Goal: Task Accomplishment & Management: Manage account settings

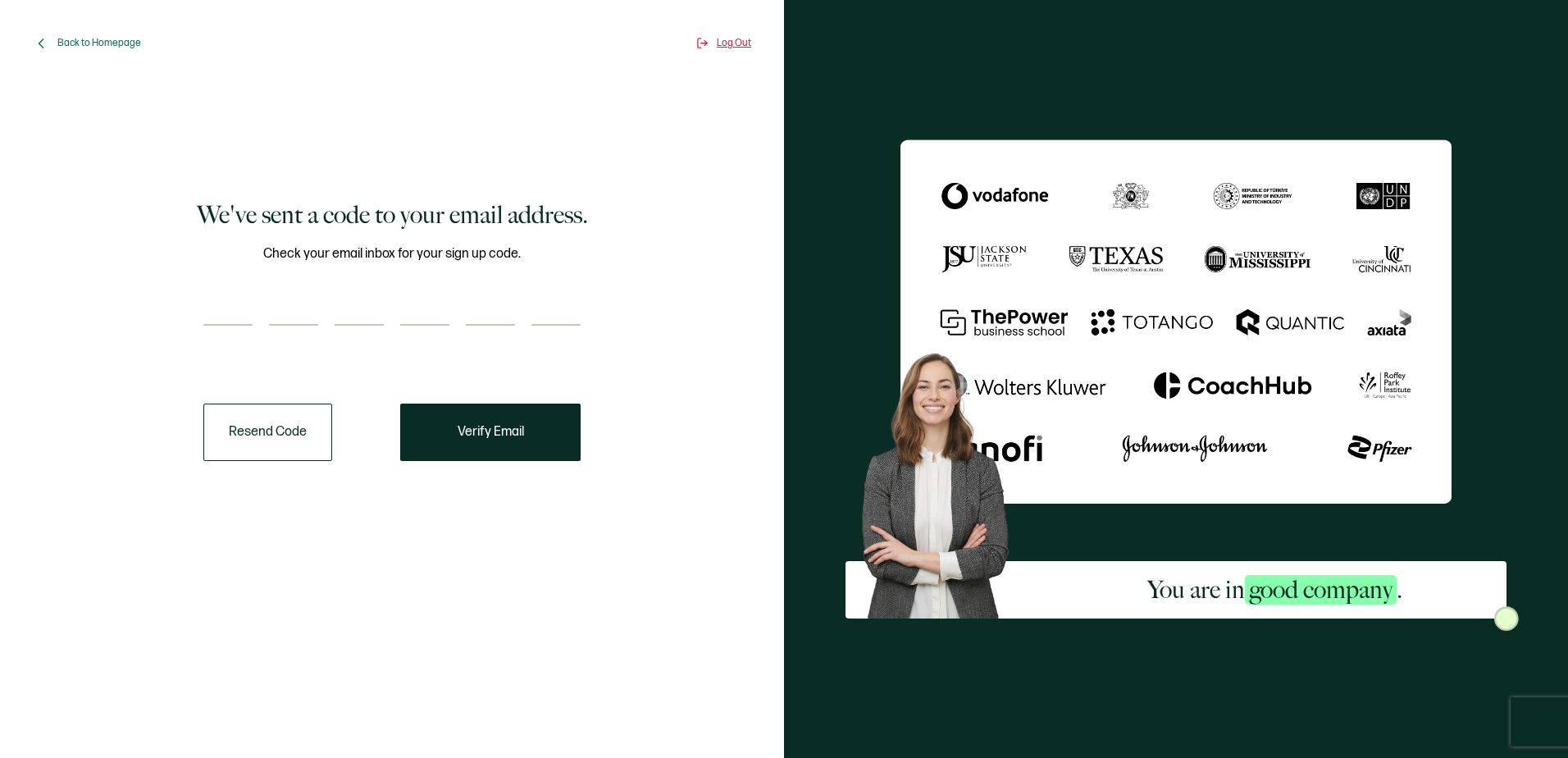
click at [734, 41] on span "Log Out" at bounding box center [733, 42] width 34 height 12
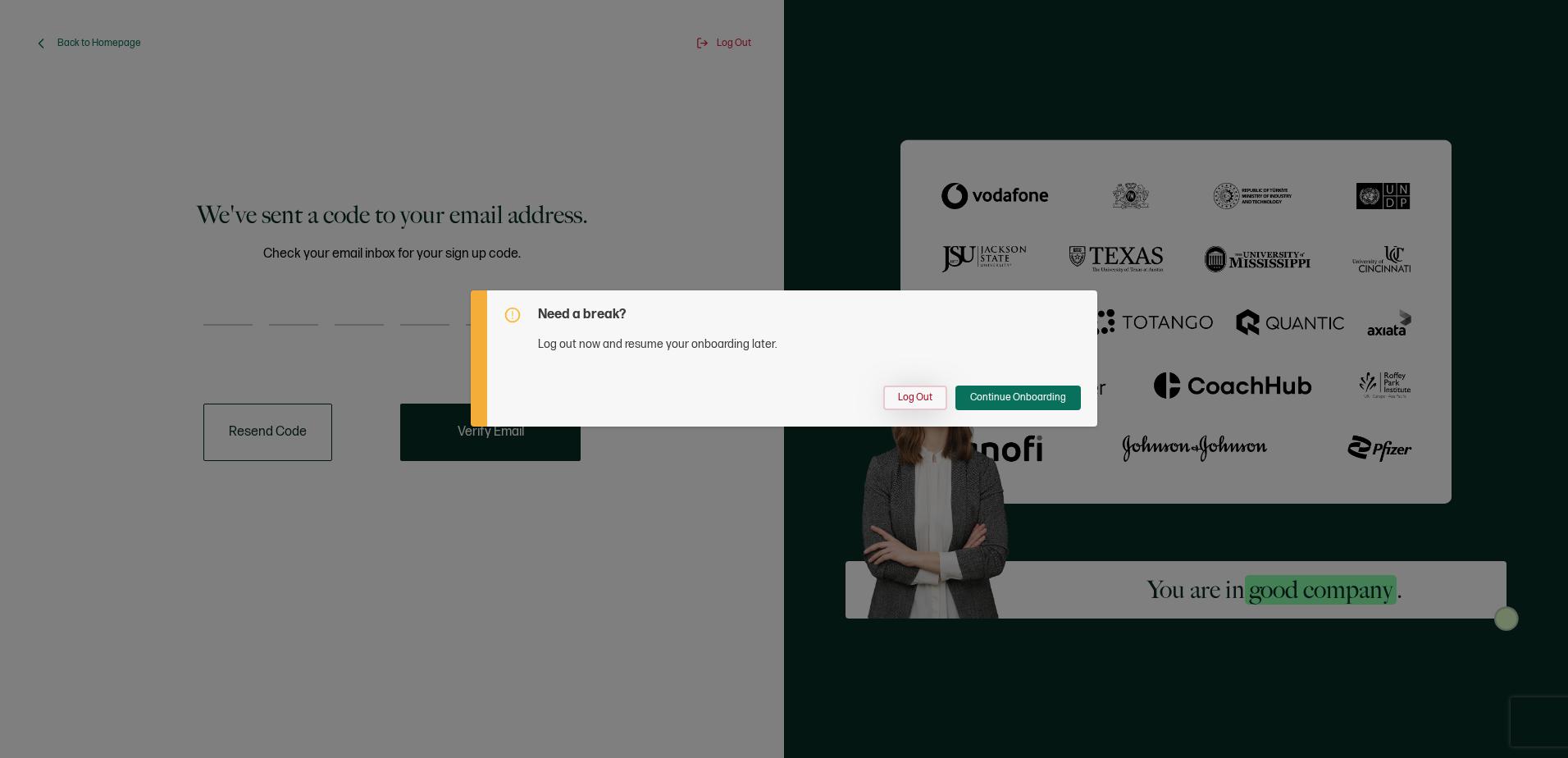
click at [928, 403] on span "Log Out" at bounding box center [915, 397] width 34 height 9
